Goal: Transaction & Acquisition: Purchase product/service

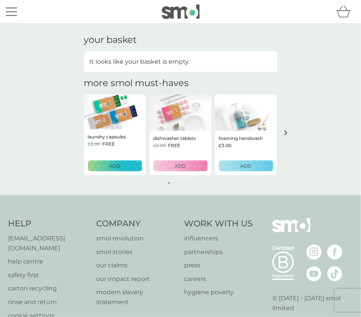
click at [122, 170] on button "ADD" at bounding box center [115, 165] width 54 height 11
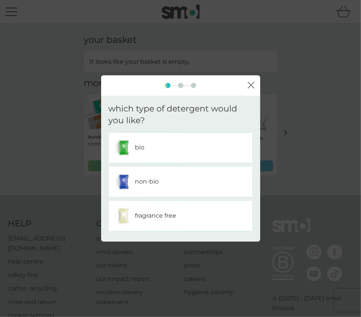
click at [167, 160] on div "bio" at bounding box center [181, 147] width 144 height 30
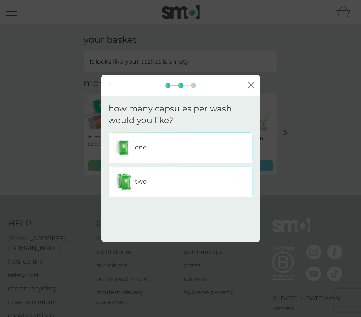
click at [167, 180] on div "two" at bounding box center [180, 181] width 133 height 19
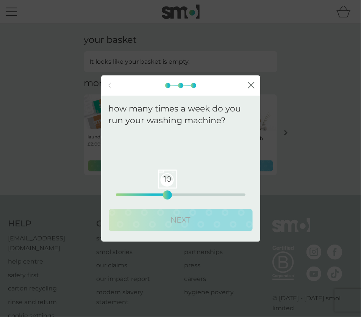
click at [170, 195] on div "10 0 12.5 25" at bounding box center [181, 194] width 130 height 2
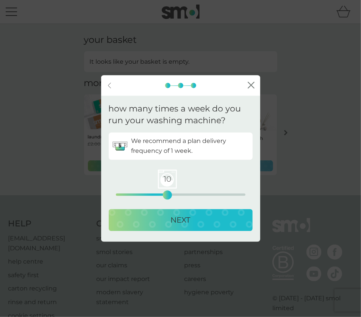
click at [171, 212] on button "NEXT" at bounding box center [181, 220] width 144 height 22
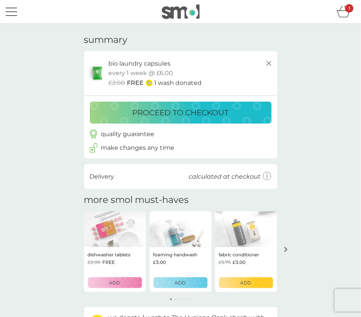
click at [269, 63] on line at bounding box center [268, 63] width 5 height 5
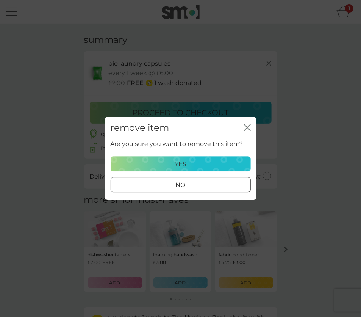
click at [177, 167] on p "yes" at bounding box center [181, 164] width 12 height 10
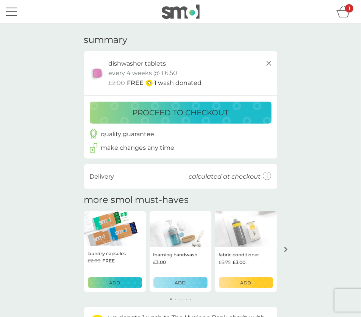
click at [240, 283] on div "ADD" at bounding box center [246, 282] width 44 height 7
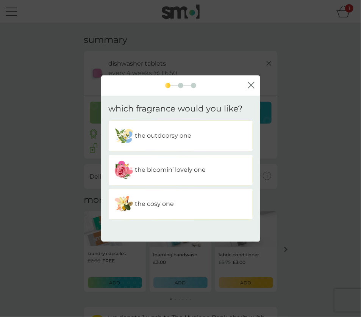
click at [218, 180] on div "the bloomin’ lovely one" at bounding box center [181, 170] width 144 height 30
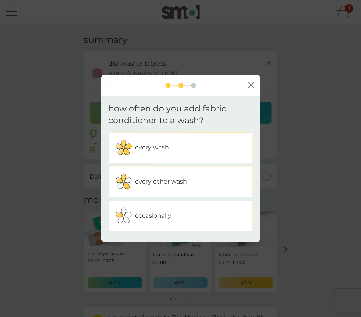
click at [209, 177] on div "every other wash" at bounding box center [180, 181] width 133 height 19
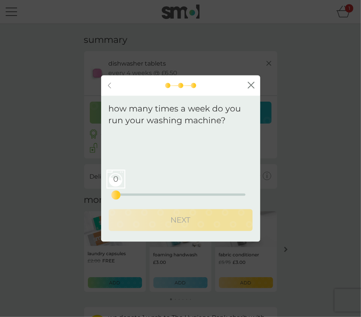
click at [194, 194] on div "0 0 12.5 25" at bounding box center [181, 194] width 130 height 2
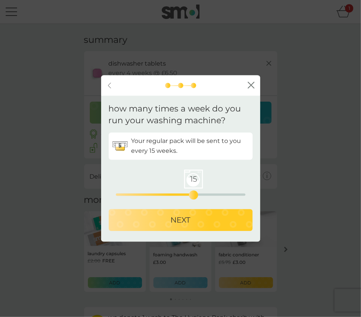
click at [196, 218] on div "NEXT" at bounding box center [180, 220] width 129 height 12
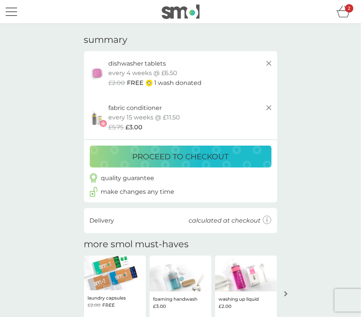
click at [269, 109] on icon at bounding box center [268, 107] width 9 height 9
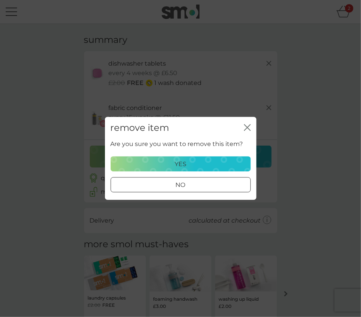
click at [209, 165] on div "yes" at bounding box center [181, 164] width 130 height 10
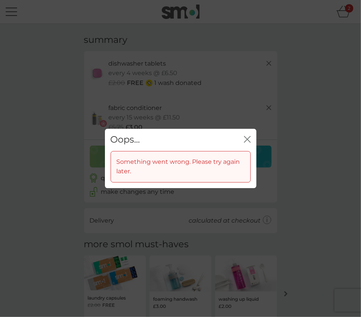
click at [247, 139] on icon "close" at bounding box center [245, 139] width 3 height 6
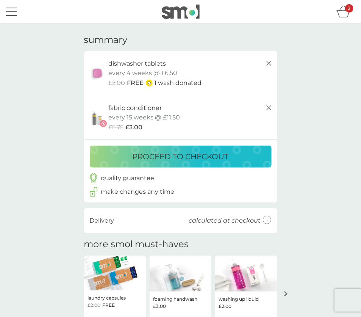
click at [268, 67] on div "dishwasher tablets" at bounding box center [191, 64] width 165 height 10
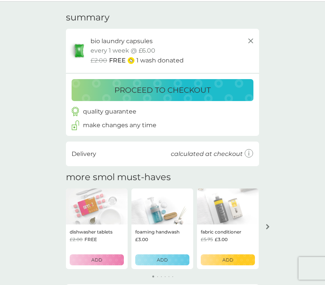
scroll to position [28, 0]
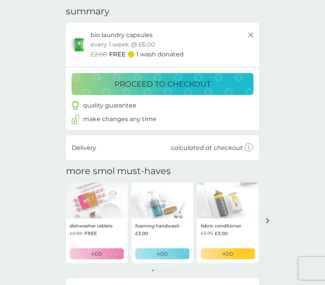
click at [99, 257] on p "ADD" at bounding box center [96, 253] width 11 height 7
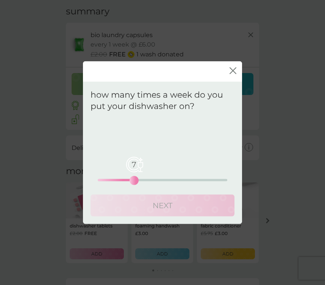
click at [133, 180] on div "7 0 12.5 25" at bounding box center [163, 180] width 130 height 2
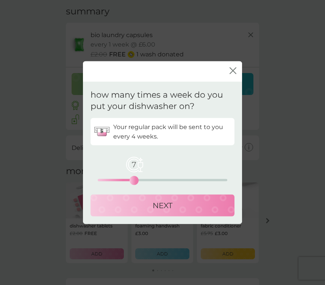
click at [136, 205] on div "NEXT" at bounding box center [162, 206] width 129 height 12
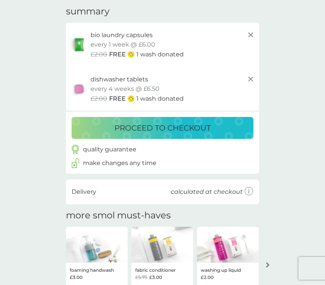
click at [249, 34] on icon at bounding box center [250, 34] width 9 height 9
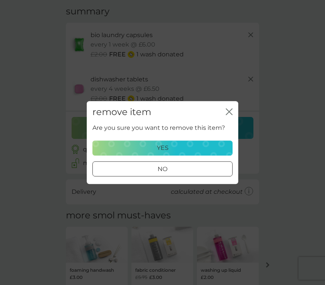
click at [183, 149] on div "yes" at bounding box center [162, 148] width 130 height 10
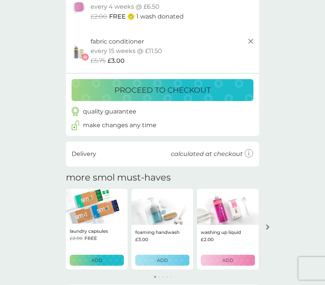
scroll to position [68, 0]
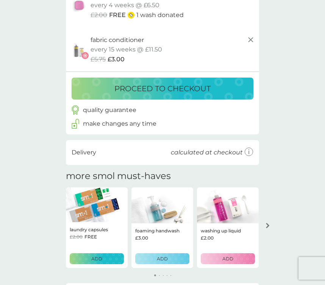
click at [251, 39] on line at bounding box center [250, 39] width 5 height 5
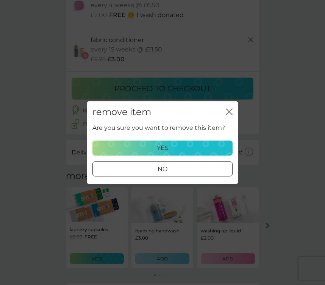
click at [172, 147] on div "yes" at bounding box center [162, 148] width 130 height 10
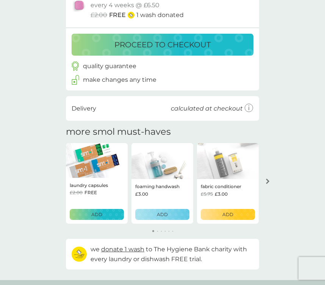
click at [207, 213] on div "ADD" at bounding box center [228, 214] width 44 height 7
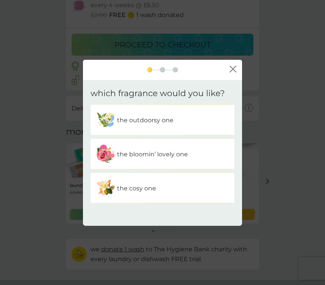
click at [153, 154] on p "the bloomin’ lovely one" at bounding box center [152, 154] width 71 height 10
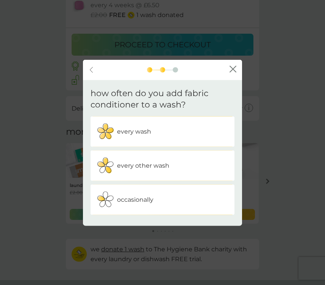
click at [151, 161] on p "every other wash" at bounding box center [143, 166] width 52 height 10
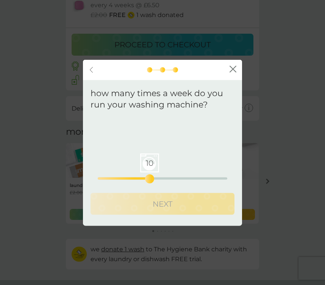
click at [149, 178] on div "10 0 12.5 25" at bounding box center [163, 179] width 130 height 2
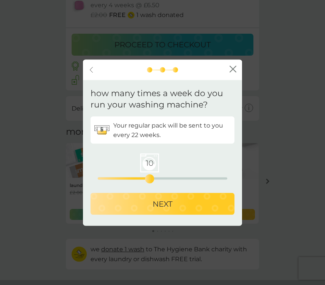
click at [153, 198] on p "NEXT" at bounding box center [163, 204] width 20 height 12
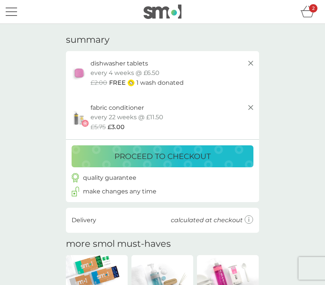
scroll to position [68, 0]
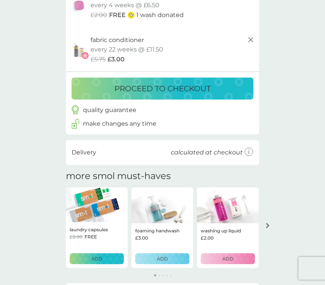
click at [250, 39] on icon at bounding box center [250, 39] width 9 height 9
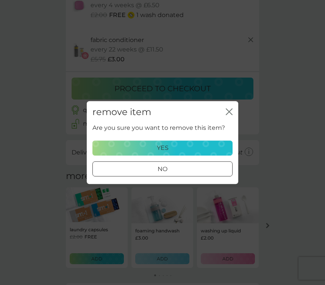
click at [202, 145] on div "yes" at bounding box center [162, 148] width 130 height 10
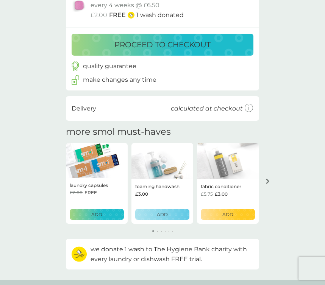
click at [226, 218] on p "ADD" at bounding box center [227, 214] width 11 height 7
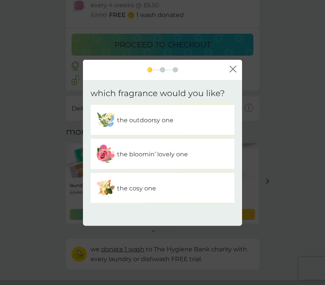
click at [152, 161] on div "the bloomin’ lovely one" at bounding box center [162, 154] width 133 height 19
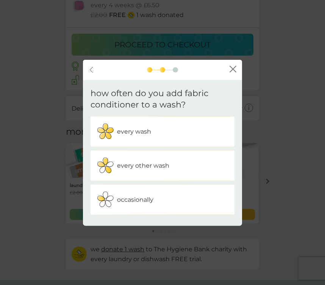
click at [152, 161] on p "every other wash" at bounding box center [143, 166] width 52 height 10
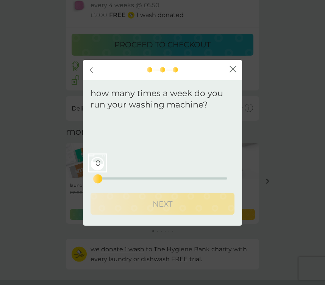
click at [148, 179] on div "0 0 12.5 25" at bounding box center [163, 179] width 130 height 2
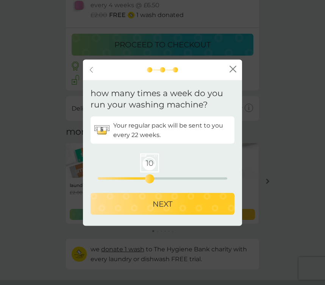
click at [147, 206] on div "NEXT" at bounding box center [162, 204] width 129 height 12
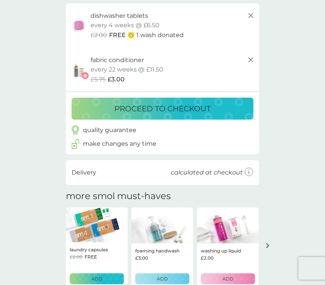
scroll to position [0, 0]
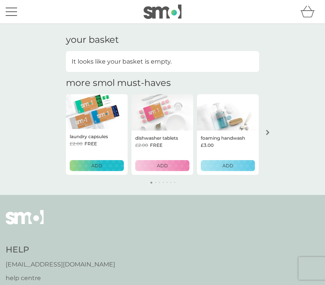
click at [269, 130] on icon "arrow right" at bounding box center [268, 132] width 4 height 5
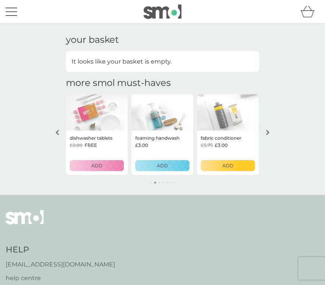
click at [237, 167] on div "ADD" at bounding box center [228, 165] width 44 height 7
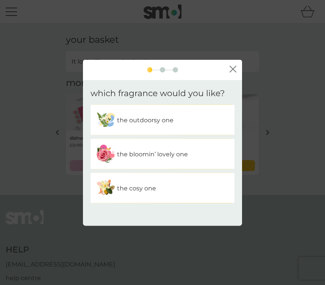
click at [159, 154] on p "the bloomin’ lovely one" at bounding box center [152, 154] width 71 height 10
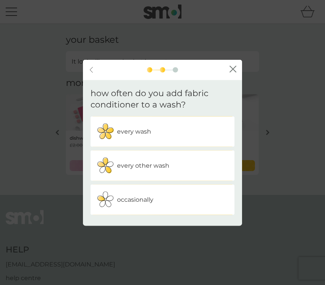
click at [150, 169] on p "every other wash" at bounding box center [143, 166] width 52 height 10
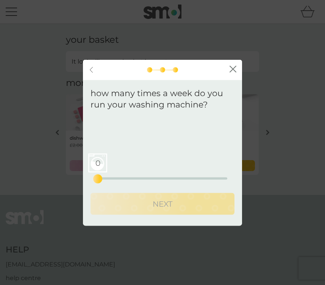
click at [145, 178] on div "0 0 12.5 25" at bounding box center [163, 179] width 130 height 2
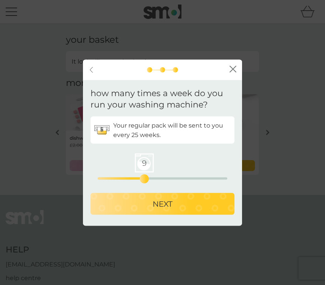
click at [156, 204] on p "NEXT" at bounding box center [163, 204] width 20 height 12
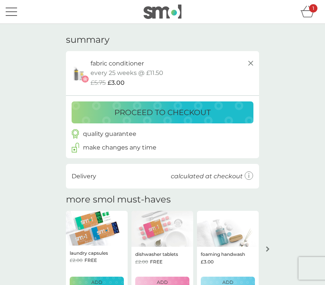
click at [250, 61] on icon at bounding box center [250, 63] width 9 height 9
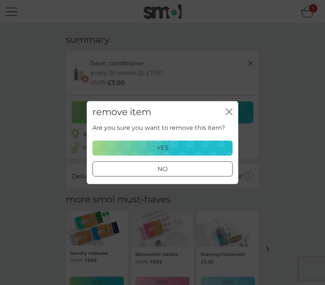
click at [178, 155] on button "yes" at bounding box center [162, 148] width 140 height 15
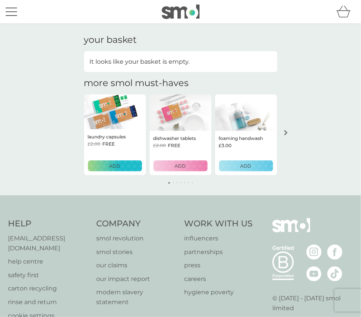
click at [288, 93] on div "your basket It looks like your basket is empty. more smol must-haves laundry ca…" at bounding box center [180, 109] width 361 height 171
click at [284, 130] on icon "arrow right" at bounding box center [285, 132] width 3 height 5
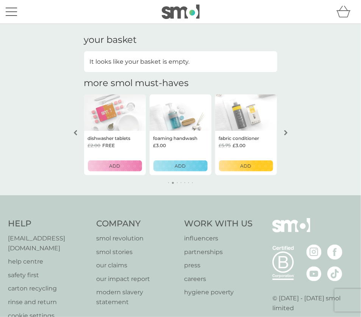
click at [254, 164] on div "ADD" at bounding box center [246, 165] width 44 height 7
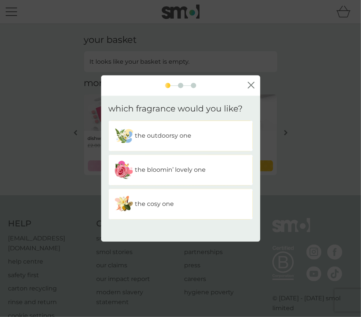
click at [173, 127] on div "the outdoorsy one" at bounding box center [180, 135] width 133 height 19
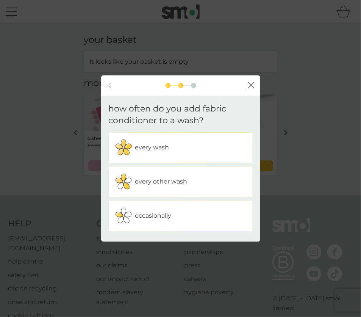
click at [176, 150] on div "every wash" at bounding box center [180, 147] width 133 height 19
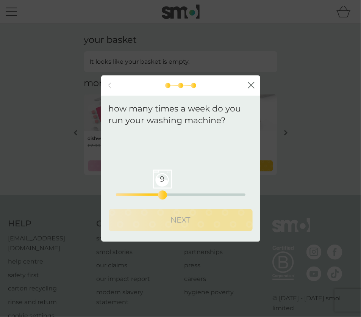
click at [161, 194] on div "9 0 12.5 25" at bounding box center [181, 194] width 130 height 2
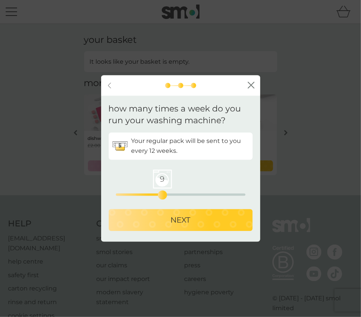
click at [165, 222] on div "NEXT" at bounding box center [180, 220] width 129 height 12
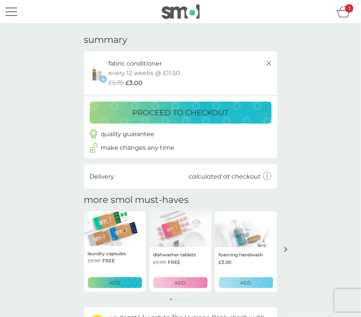
click at [299, 61] on div "your basket summary fabric conditioner the outdoorsy one, starter pack every 12…" at bounding box center [180, 186] width 361 height 324
click at [269, 61] on icon at bounding box center [268, 63] width 9 height 9
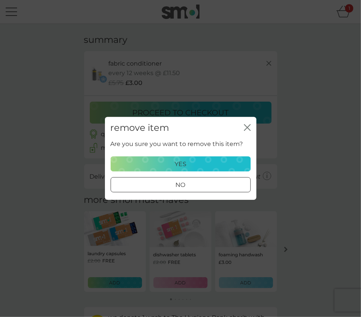
click at [223, 164] on div "yes" at bounding box center [181, 164] width 130 height 10
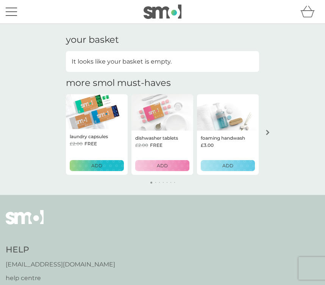
click at [268, 132] on icon "arrow right" at bounding box center [267, 132] width 3 height 5
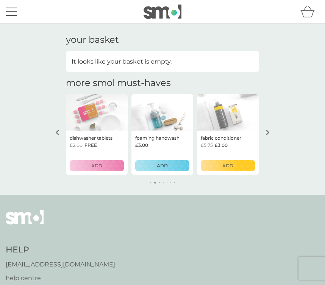
click at [232, 164] on p "ADD" at bounding box center [227, 165] width 11 height 7
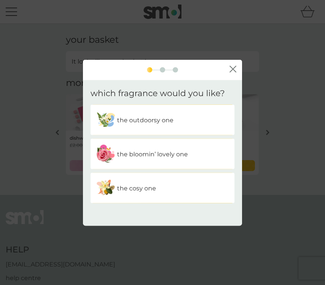
click at [172, 126] on div "the outdoorsy one" at bounding box center [162, 120] width 133 height 19
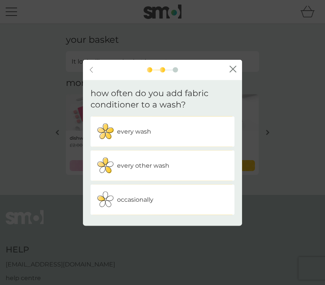
click at [150, 137] on div "every wash" at bounding box center [162, 131] width 133 height 19
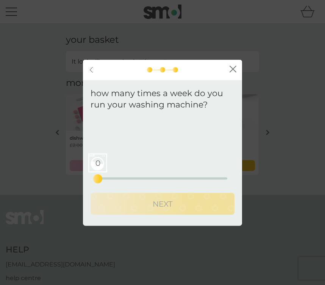
click at [147, 176] on div "0 0 12.5 25" at bounding box center [163, 168] width 130 height 31
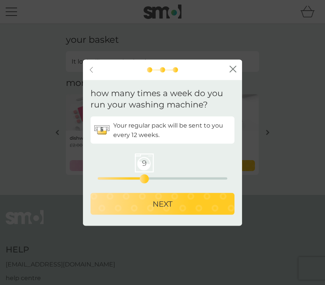
click at [147, 178] on div "9 0 12.5 25" at bounding box center [163, 179] width 130 height 2
click at [147, 200] on div "NEXT" at bounding box center [162, 204] width 129 height 12
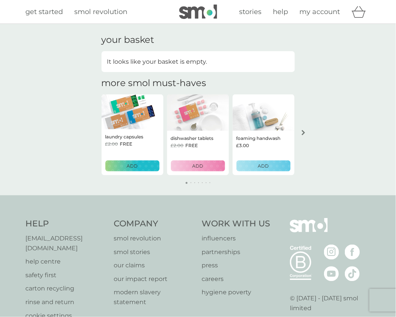
click at [302, 131] on icon "arrow right" at bounding box center [302, 132] width 3 height 5
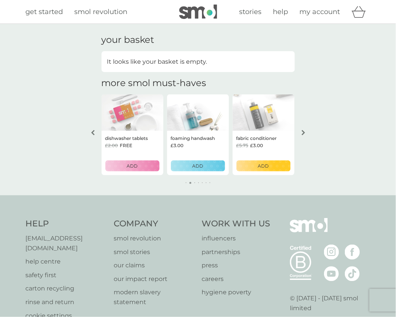
click at [263, 169] on p "ADD" at bounding box center [263, 165] width 11 height 7
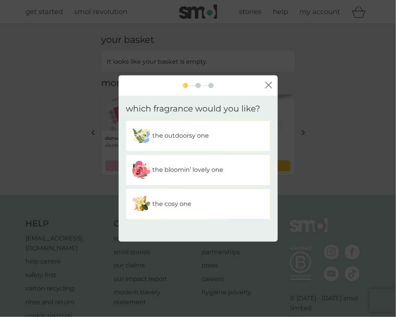
click at [221, 139] on div "the outdoorsy one" at bounding box center [198, 135] width 133 height 19
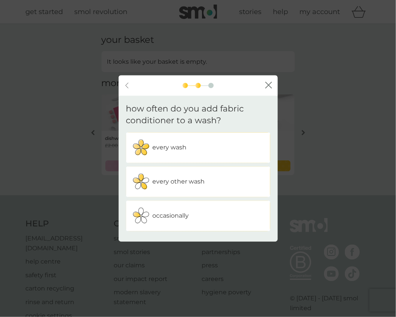
click at [200, 151] on div "every wash" at bounding box center [198, 147] width 133 height 19
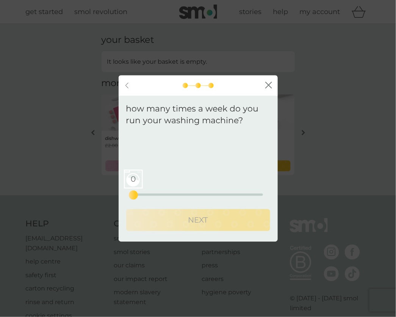
click at [173, 195] on div "0 0 12.5 25" at bounding box center [198, 194] width 130 height 2
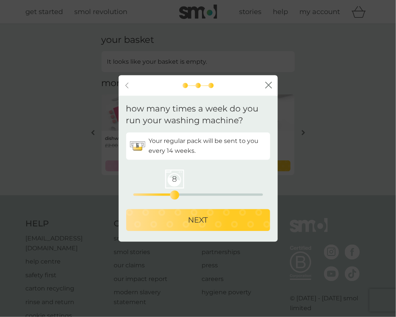
click at [190, 219] on p "NEXT" at bounding box center [198, 220] width 20 height 12
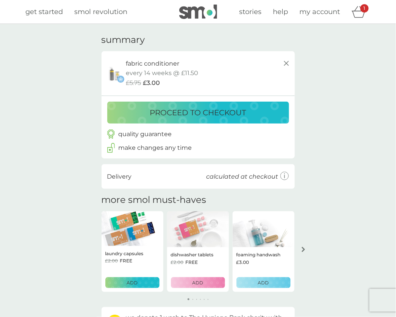
click at [143, 279] on div "ADD" at bounding box center [132, 282] width 44 height 7
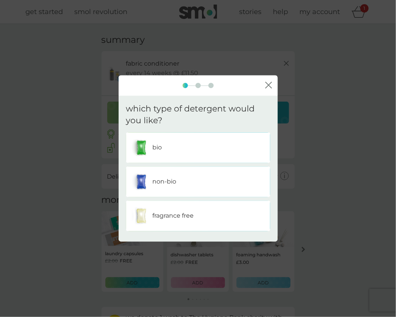
click at [192, 187] on div "non-bio" at bounding box center [198, 181] width 133 height 19
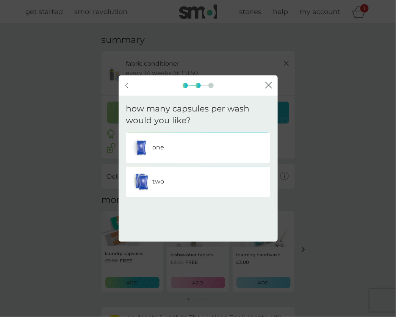
click at [191, 151] on div "one" at bounding box center [198, 147] width 133 height 19
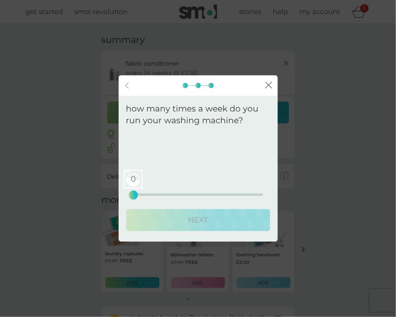
click at [181, 195] on div "0 0 12.5 25" at bounding box center [198, 184] width 130 height 31
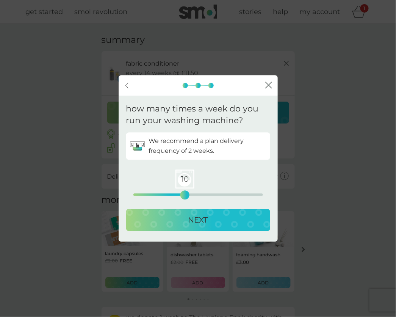
click at [184, 194] on div "10 0 12.5 25" at bounding box center [198, 194] width 130 height 2
click at [186, 221] on div "NEXT" at bounding box center [198, 220] width 129 height 12
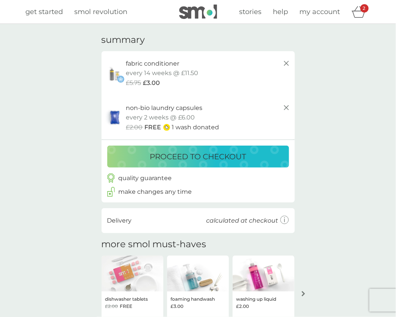
click at [60, 12] on span "get started" at bounding box center [44, 12] width 37 height 8
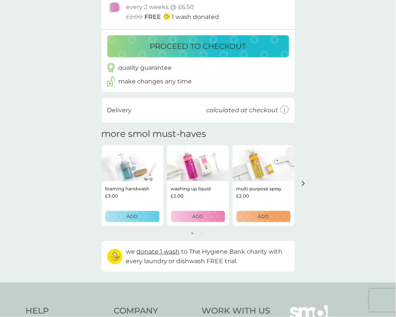
scroll to position [156, 0]
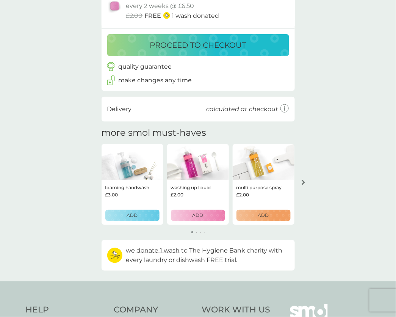
click at [150, 216] on div "ADD" at bounding box center [132, 214] width 44 height 7
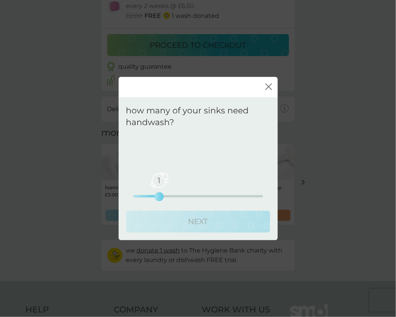
click at [167, 197] on div "1 0 2.5 5" at bounding box center [198, 196] width 130 height 2
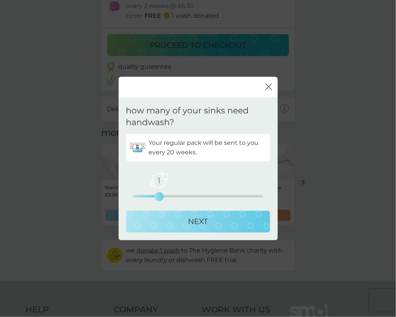
click at [183, 226] on div "NEXT" at bounding box center [198, 221] width 129 height 12
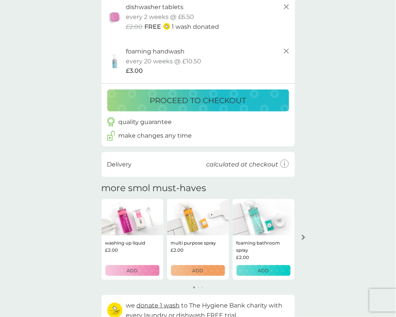
scroll to position [116, 0]
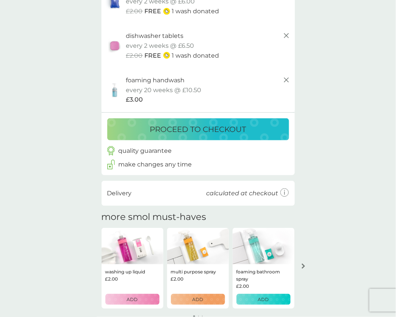
click at [204, 297] on div "ADD" at bounding box center [198, 298] width 44 height 7
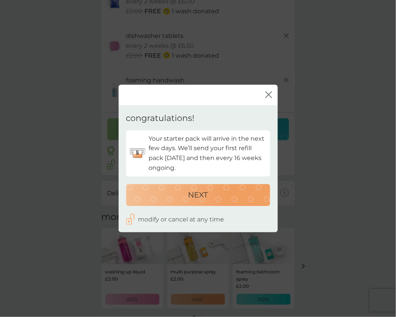
click at [190, 190] on p "NEXT" at bounding box center [198, 195] width 20 height 12
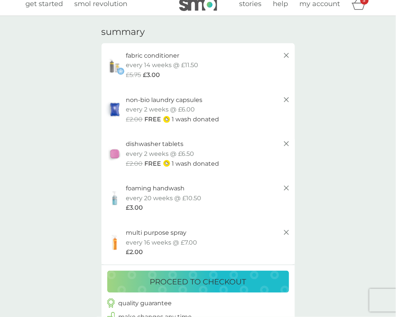
scroll to position [0, 0]
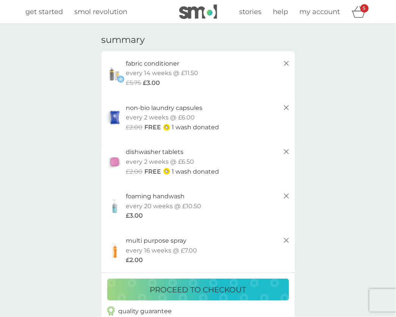
click at [150, 293] on p "proceed to checkout" at bounding box center [198, 289] width 96 height 12
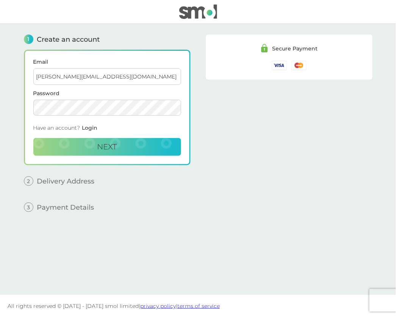
click at [67, 77] on input "devisree+1re@smolproducts.com" at bounding box center [107, 76] width 148 height 17
type input "devisree+check3224@smolproducts.com"
click at [92, 150] on button "Next" at bounding box center [107, 147] width 148 height 18
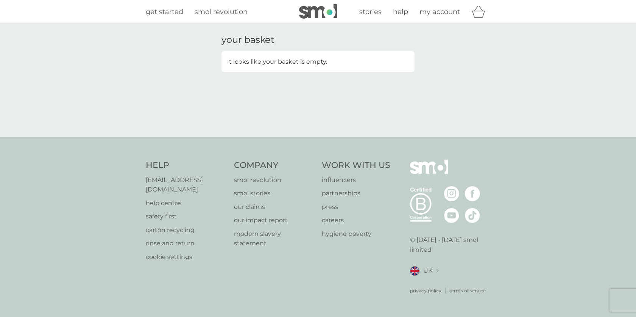
click at [427, 10] on span "my account" at bounding box center [440, 12] width 41 height 8
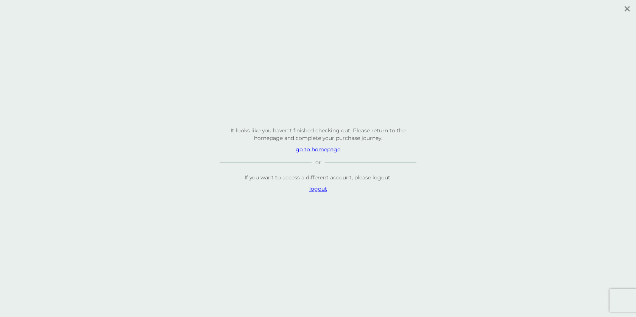
click at [319, 190] on p "logout" at bounding box center [318, 189] width 197 height 8
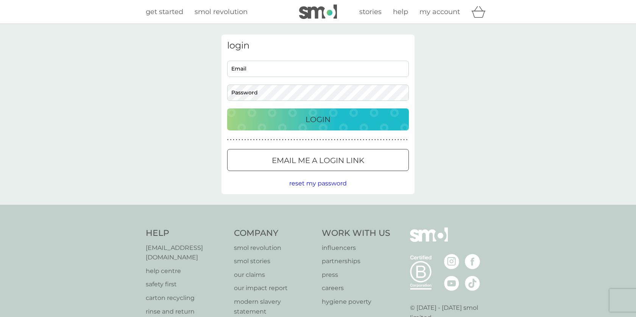
type input "[PERSON_NAME][EMAIL_ADDRESS][DOMAIN_NAME]"
click at [475, 16] on icon "basket" at bounding box center [479, 12] width 14 height 12
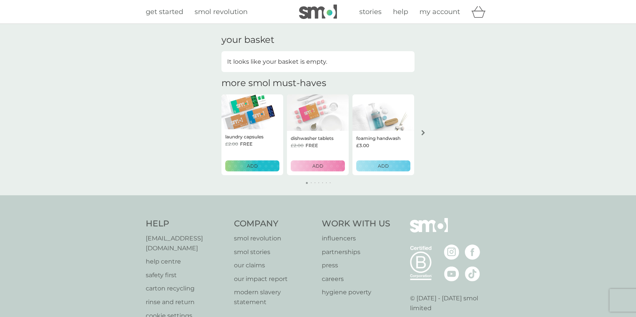
click at [270, 166] on div "ADD" at bounding box center [252, 165] width 44 height 7
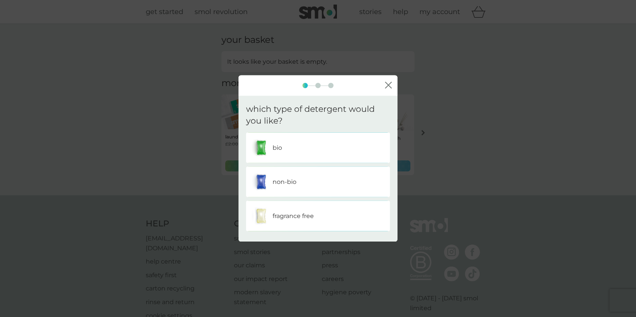
click at [278, 180] on p "non-bio" at bounding box center [285, 181] width 24 height 10
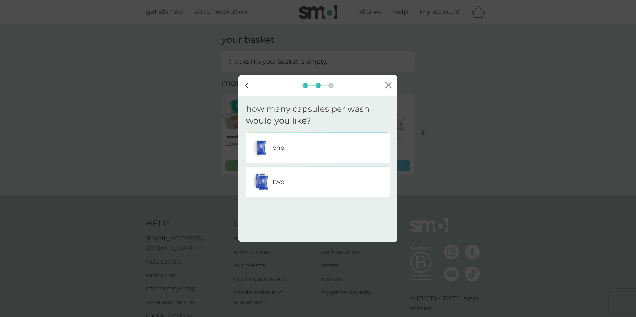
click at [281, 182] on p "two" at bounding box center [279, 181] width 12 height 10
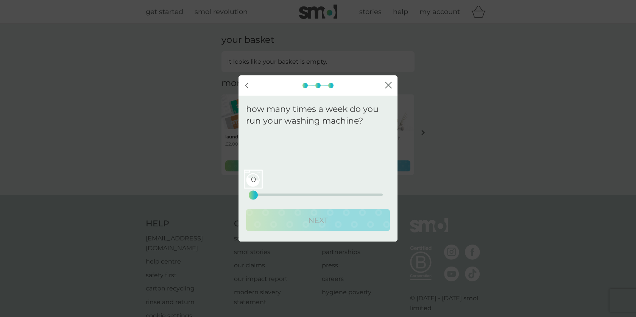
click at [289, 191] on div "0 0 12.5 25" at bounding box center [318, 184] width 130 height 31
click at [289, 193] on div "0 0 12.5 25" at bounding box center [318, 194] width 130 height 2
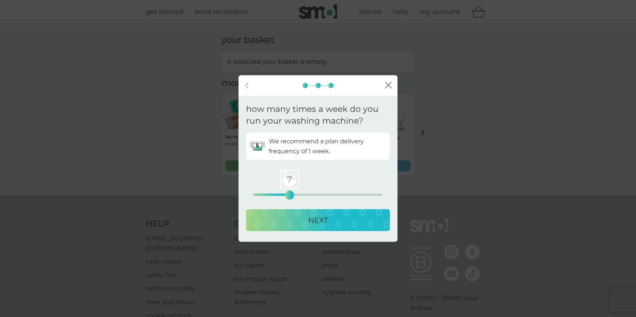
click at [296, 217] on div "NEXT" at bounding box center [318, 220] width 129 height 12
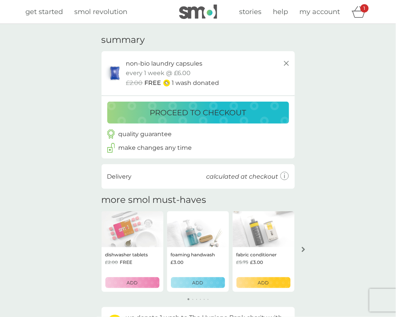
click at [264, 282] on p "ADD" at bounding box center [263, 282] width 11 height 7
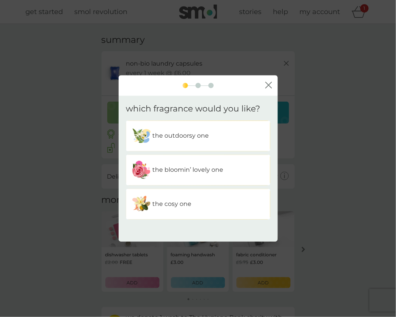
click at [208, 212] on div "the cosy one" at bounding box center [198, 203] width 133 height 19
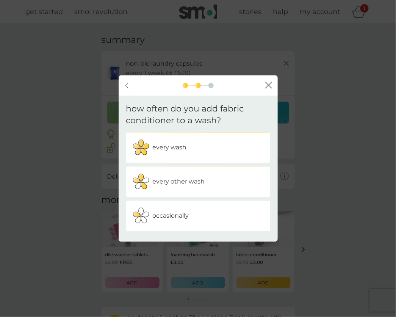
click at [202, 183] on p "every other wash" at bounding box center [179, 181] width 52 height 10
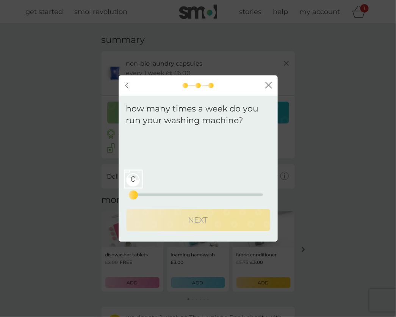
click at [194, 192] on div "0 0 12.5 25" at bounding box center [198, 184] width 130 height 31
click at [195, 192] on div "0 0 12.5 25" at bounding box center [198, 184] width 130 height 31
drag, startPoint x: 132, startPoint y: 194, endPoint x: 202, endPoint y: 205, distance: 70.9
click at [202, 205] on div "Your regular pack will be sent to you every . 0 0 12.5 25 NEXT" at bounding box center [198, 182] width 144 height 101
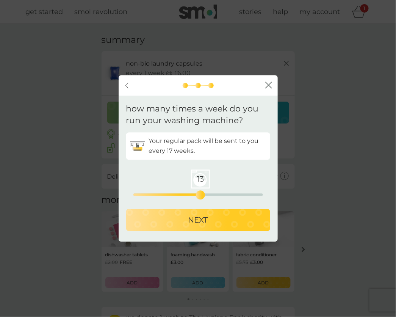
click at [191, 222] on p "NEXT" at bounding box center [198, 220] width 20 height 12
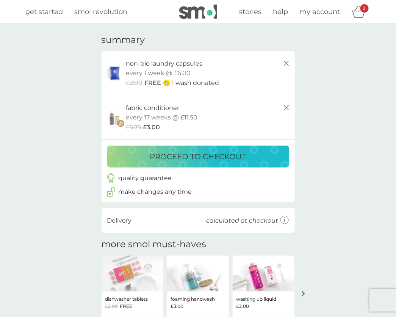
click at [57, 15] on span "get started" at bounding box center [44, 12] width 37 height 8
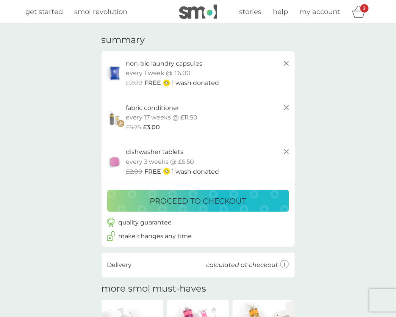
click at [205, 200] on p "proceed to checkout" at bounding box center [198, 201] width 96 height 12
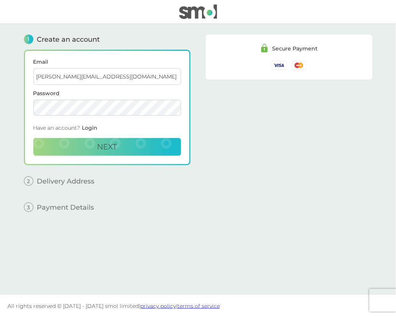
click at [67, 79] on input "[PERSON_NAME][EMAIL_ADDRESS][DOMAIN_NAME]" at bounding box center [107, 76] width 148 height 17
drag, startPoint x: 67, startPoint y: 73, endPoint x: 67, endPoint y: 81, distance: 8.0
click at [67, 74] on input "[PERSON_NAME][EMAIL_ADDRESS][DOMAIN_NAME]" at bounding box center [107, 76] width 148 height 17
type input "[PERSON_NAME][EMAIL_ADDRESS][DOMAIN_NAME]"
click at [66, 155] on button "Next" at bounding box center [107, 147] width 148 height 18
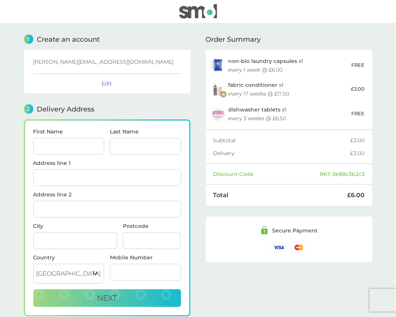
click at [203, 12] on img at bounding box center [198, 11] width 38 height 14
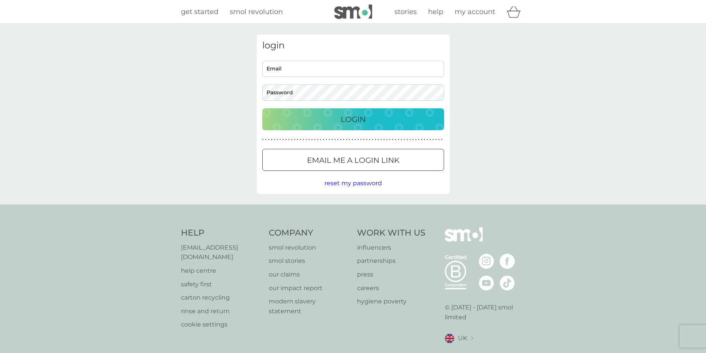
type input "[PERSON_NAME][EMAIL_ADDRESS][DOMAIN_NAME]"
click at [310, 71] on input "[PERSON_NAME][EMAIL_ADDRESS][DOMAIN_NAME]" at bounding box center [353, 69] width 182 height 16
click at [320, 115] on div "Login" at bounding box center [353, 119] width 167 height 12
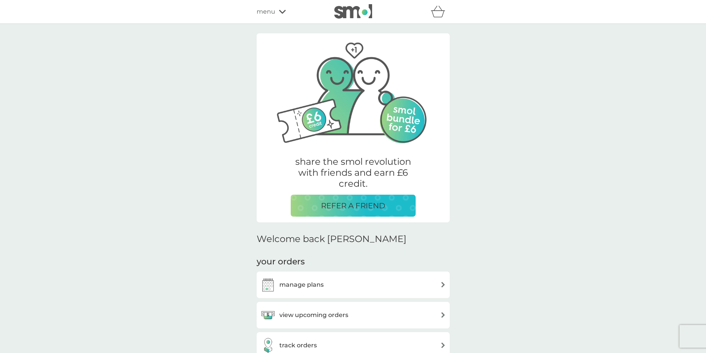
click at [276, 13] on div "menu" at bounding box center [289, 12] width 64 height 10
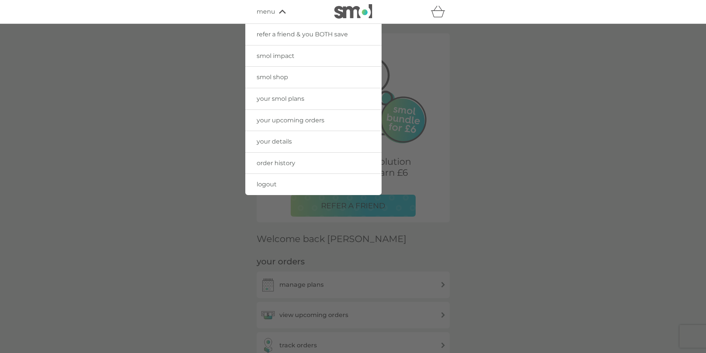
click at [287, 80] on span "smol shop" at bounding box center [272, 76] width 31 height 7
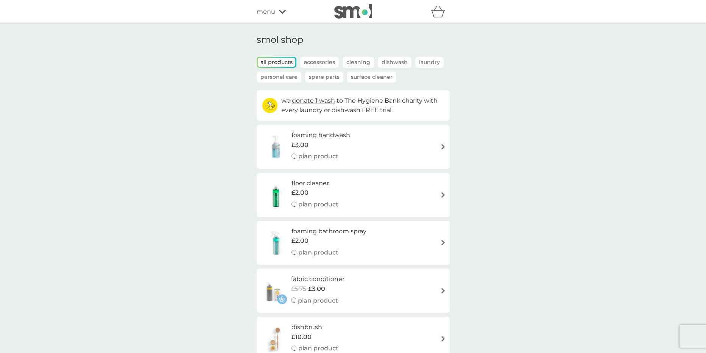
click at [286, 76] on p "Personal Care" at bounding box center [279, 77] width 45 height 11
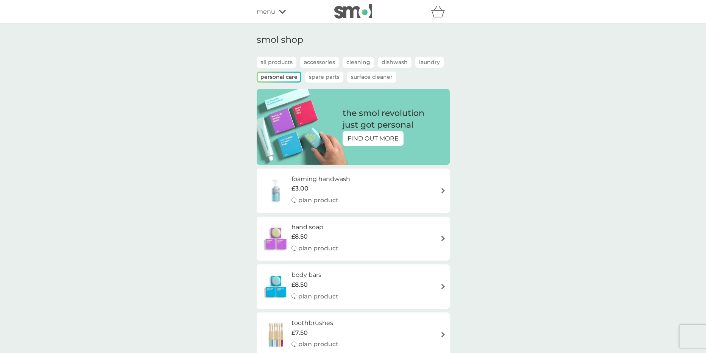
click at [421, 61] on p "Laundry" at bounding box center [429, 62] width 28 height 11
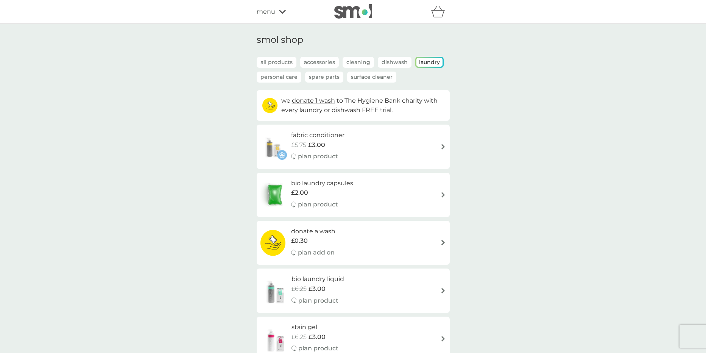
click at [269, 61] on p "all products" at bounding box center [277, 62] width 40 height 11
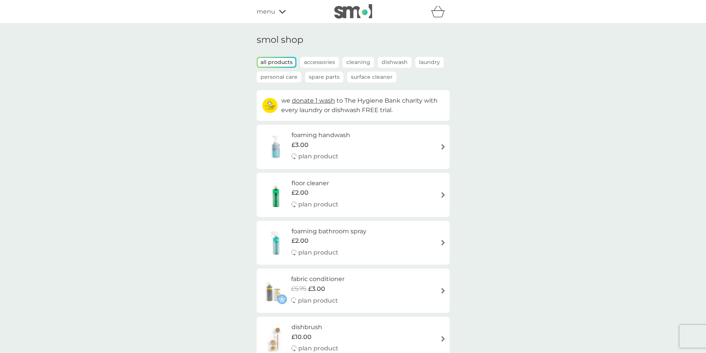
click at [271, 11] on span "menu" at bounding box center [266, 12] width 19 height 10
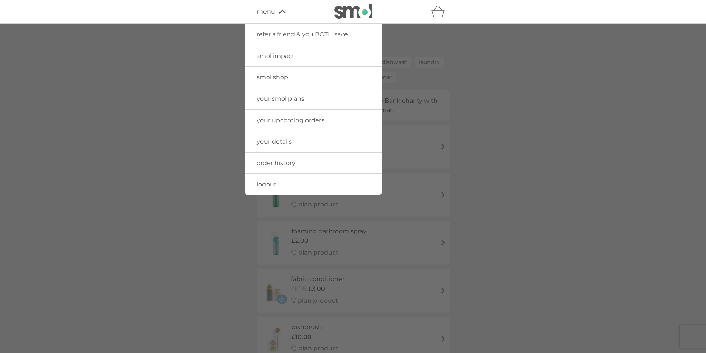
click at [288, 77] on link "smol shop" at bounding box center [313, 77] width 136 height 21
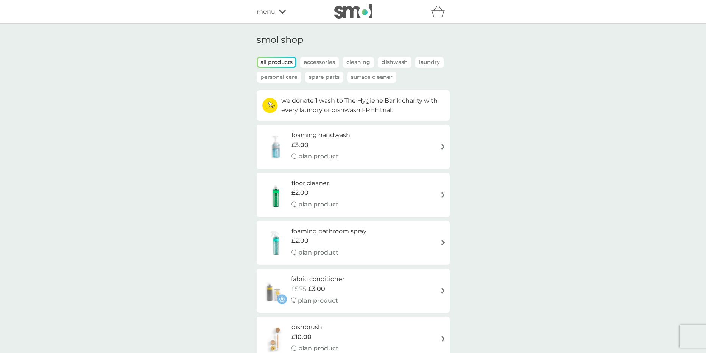
click at [273, 11] on span "menu" at bounding box center [266, 12] width 19 height 10
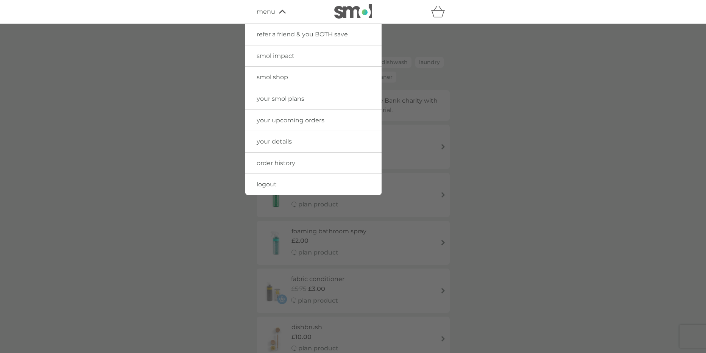
click at [272, 182] on span "logout" at bounding box center [267, 184] width 20 height 7
